Goal: Information Seeking & Learning: Stay updated

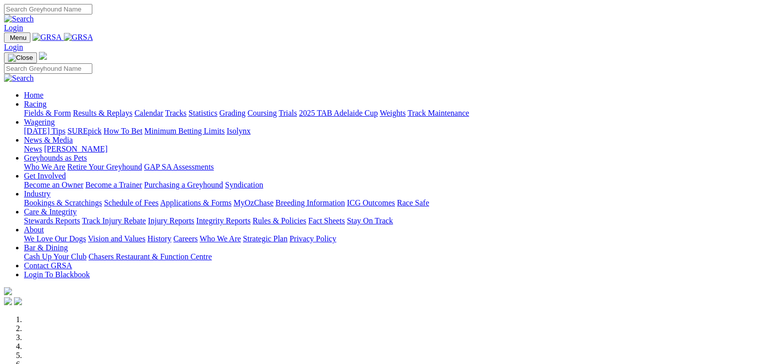
click at [101, 127] on link "SUREpick" at bounding box center [84, 131] width 34 height 8
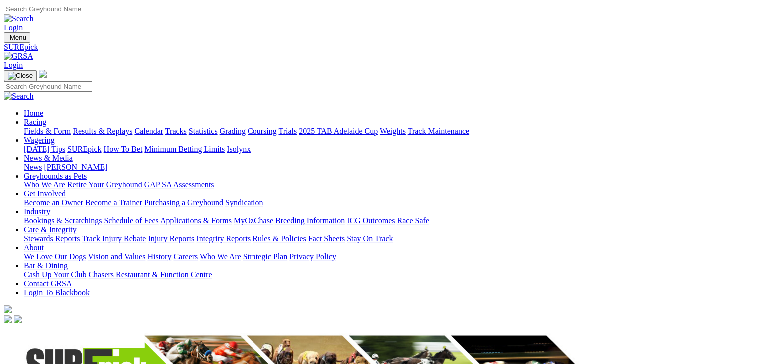
click at [65, 145] on link "[DATE] Tips" at bounding box center [44, 149] width 41 height 8
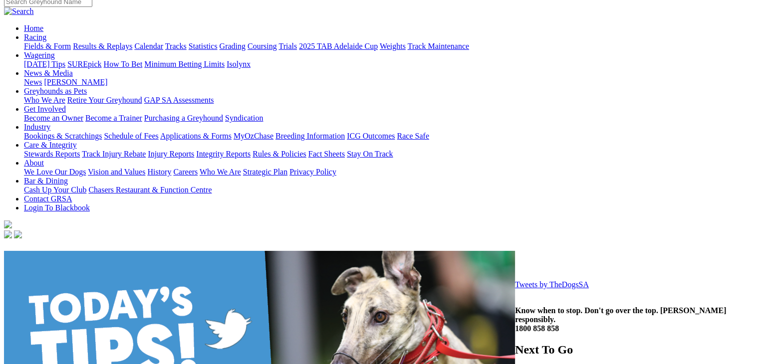
scroll to position [166, 0]
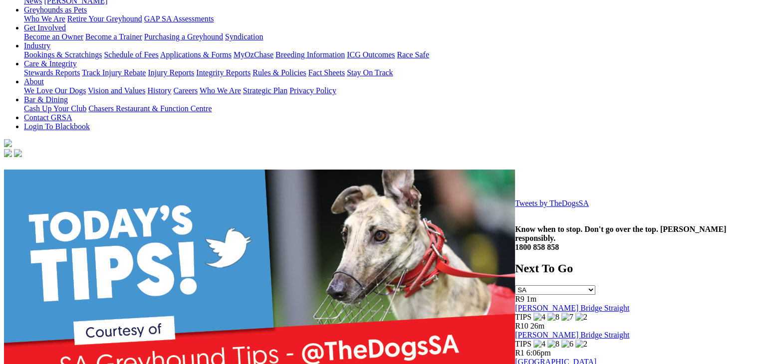
click at [515, 207] on link "Tweets by TheDogsSA" at bounding box center [552, 203] width 74 height 8
